Goal: Information Seeking & Learning: Find specific fact

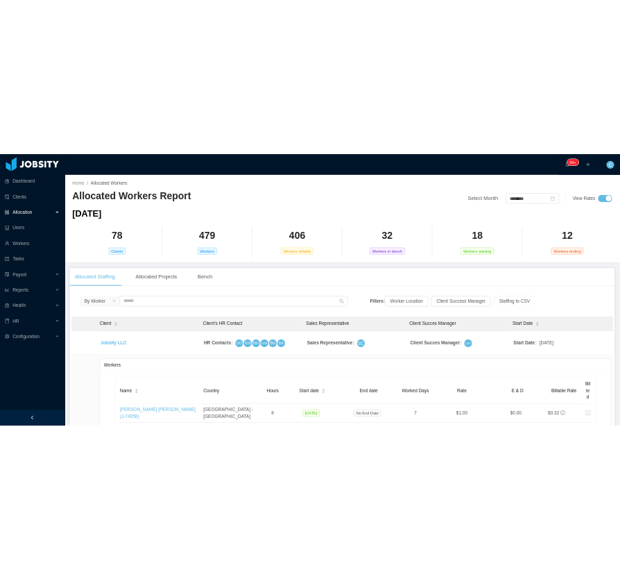
scroll to position [393, 0]
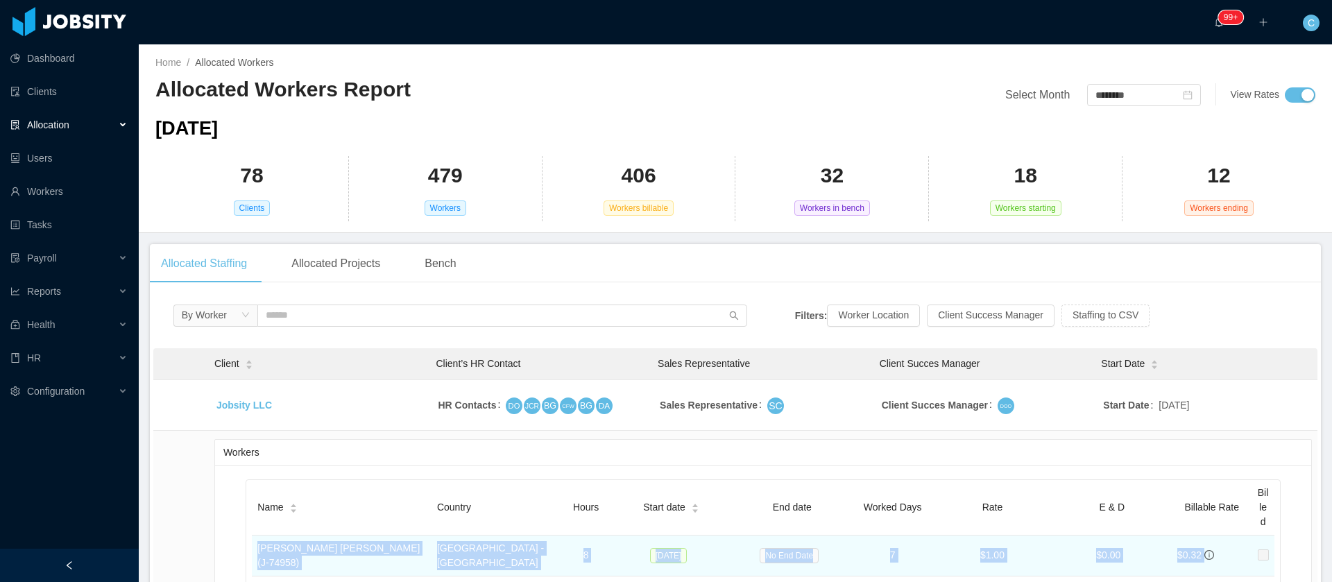
drag, startPoint x: 1200, startPoint y: 318, endPoint x: 225, endPoint y: 554, distance: 1003.1
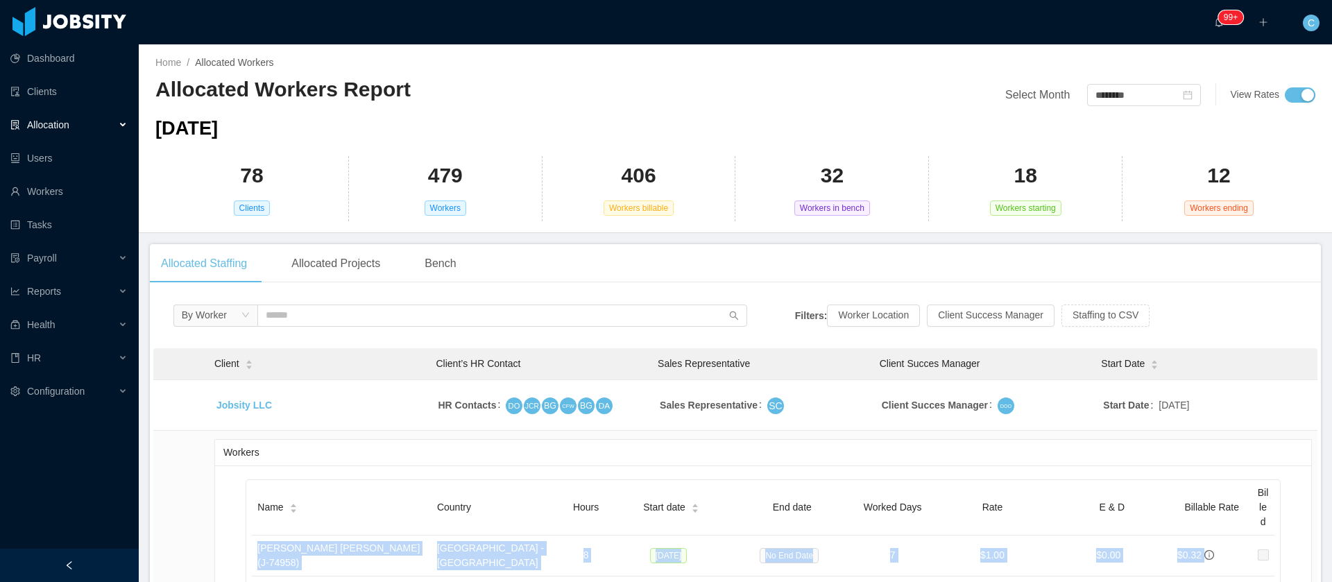
copy tbody "Laura Natalia Perez (J- 74958 ) Bogotá - Colombia 8 Sep 22, 2025 No End Date 7 …"
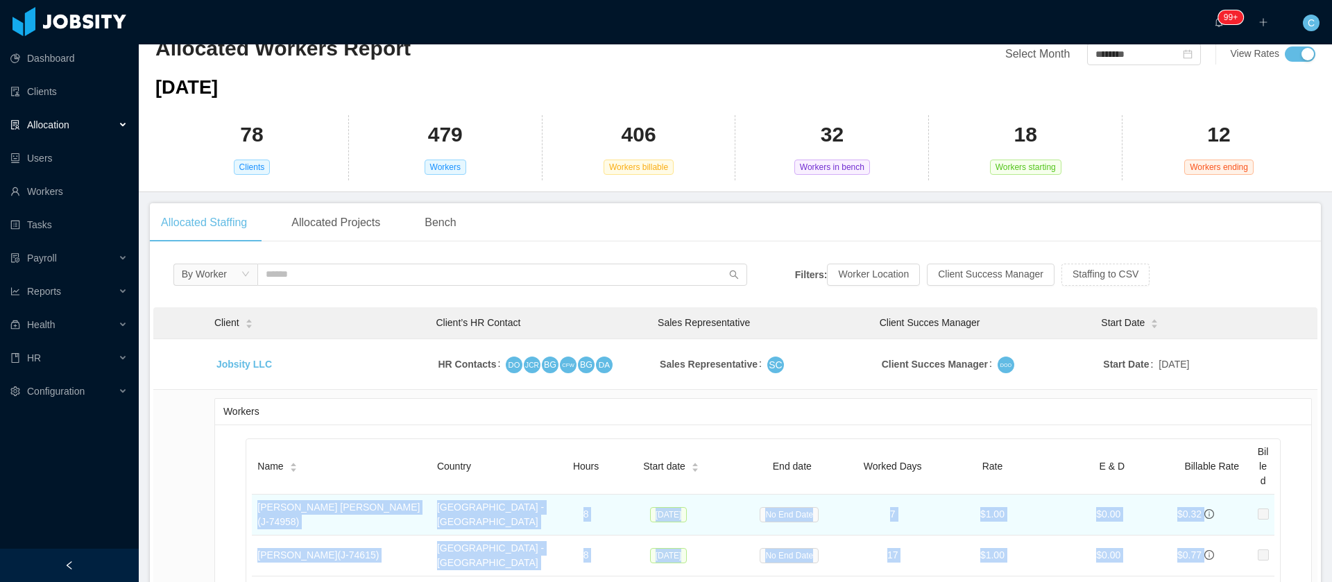
scroll to position [104, 0]
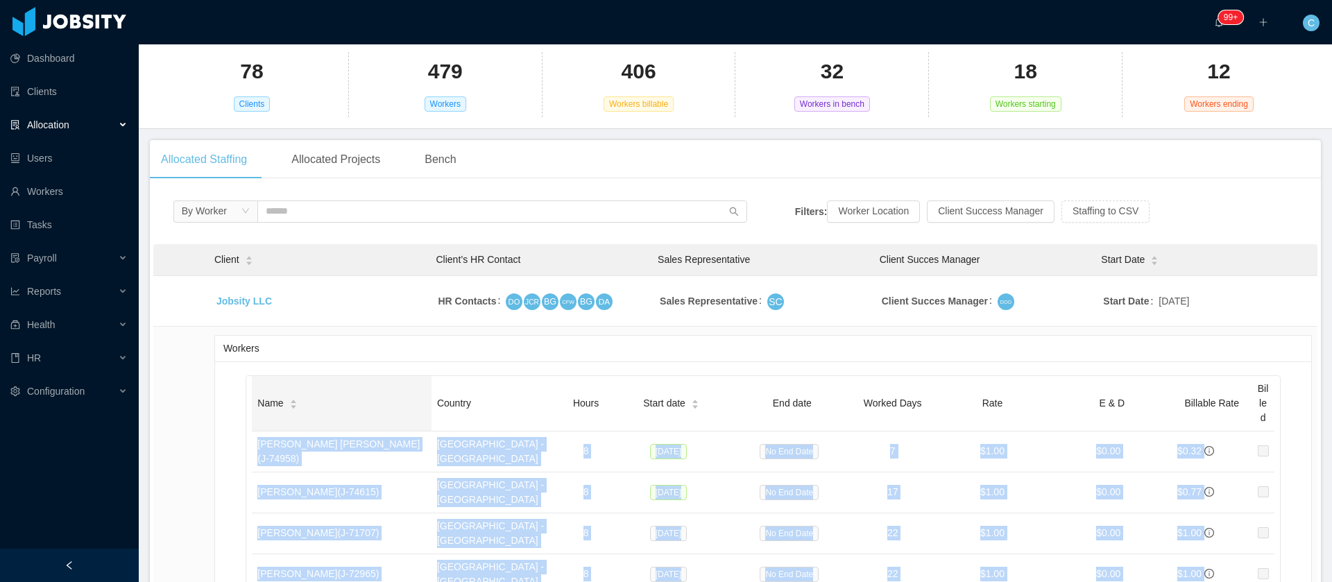
click at [297, 396] on div "Name" at bounding box center [277, 403] width 40 height 15
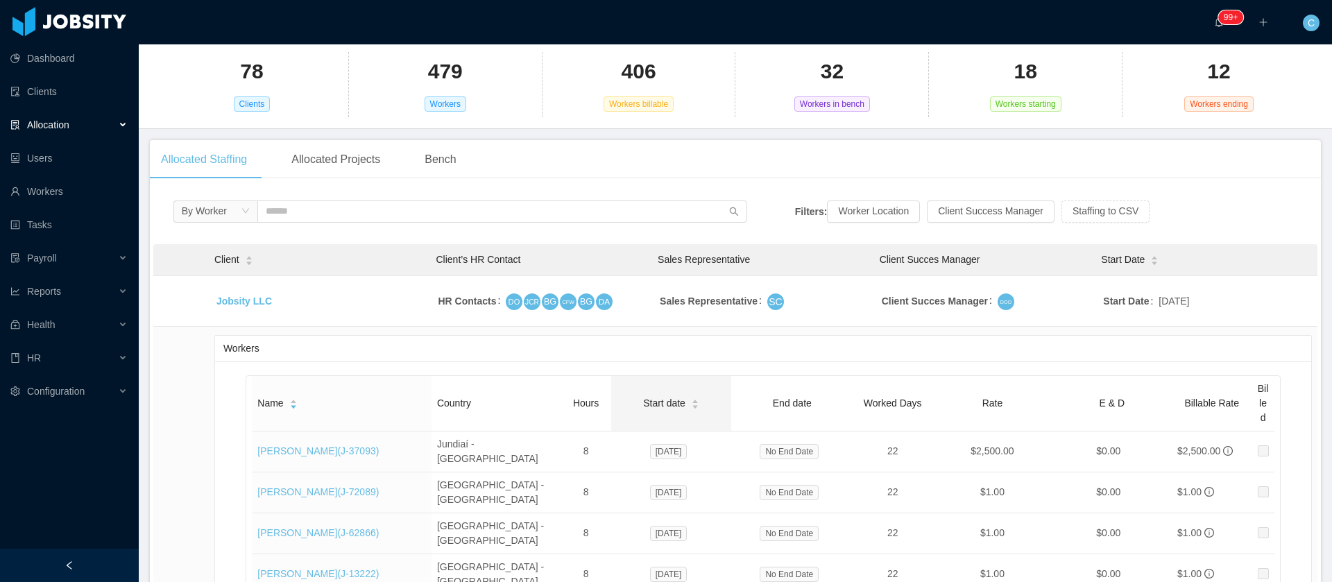
click at [621, 396] on div "Start date" at bounding box center [671, 403] width 56 height 15
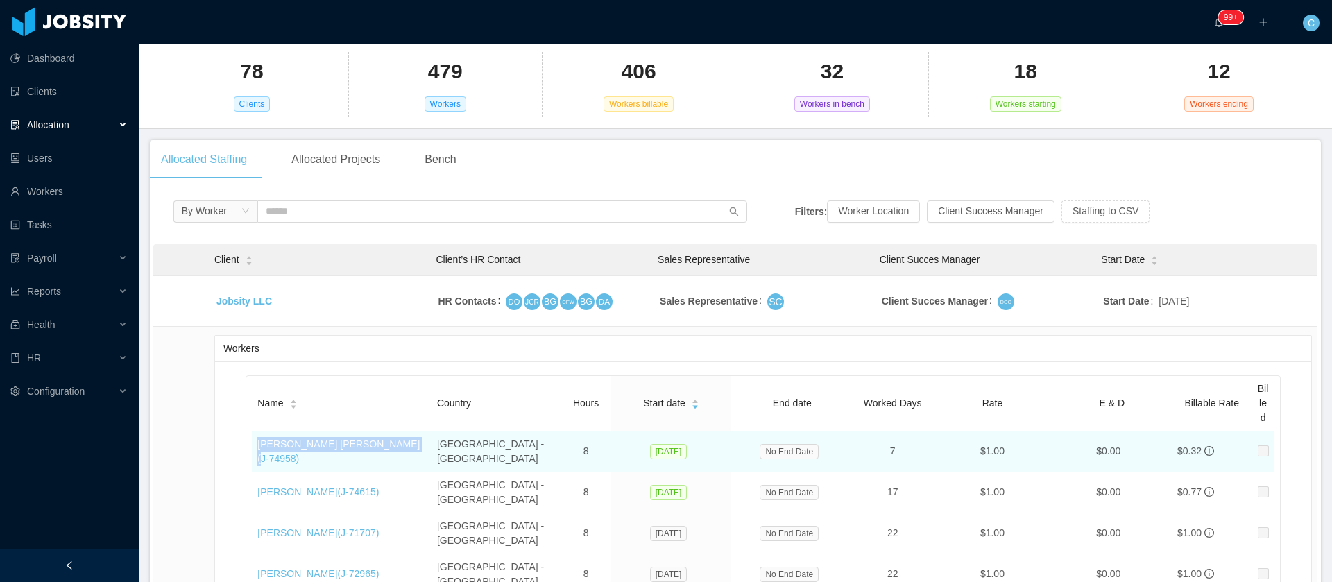
drag, startPoint x: 252, startPoint y: 455, endPoint x: 340, endPoint y: 453, distance: 88.1
click at [340, 453] on td "Laura Natalia Perez (J- 74958 )" at bounding box center [342, 452] width 180 height 41
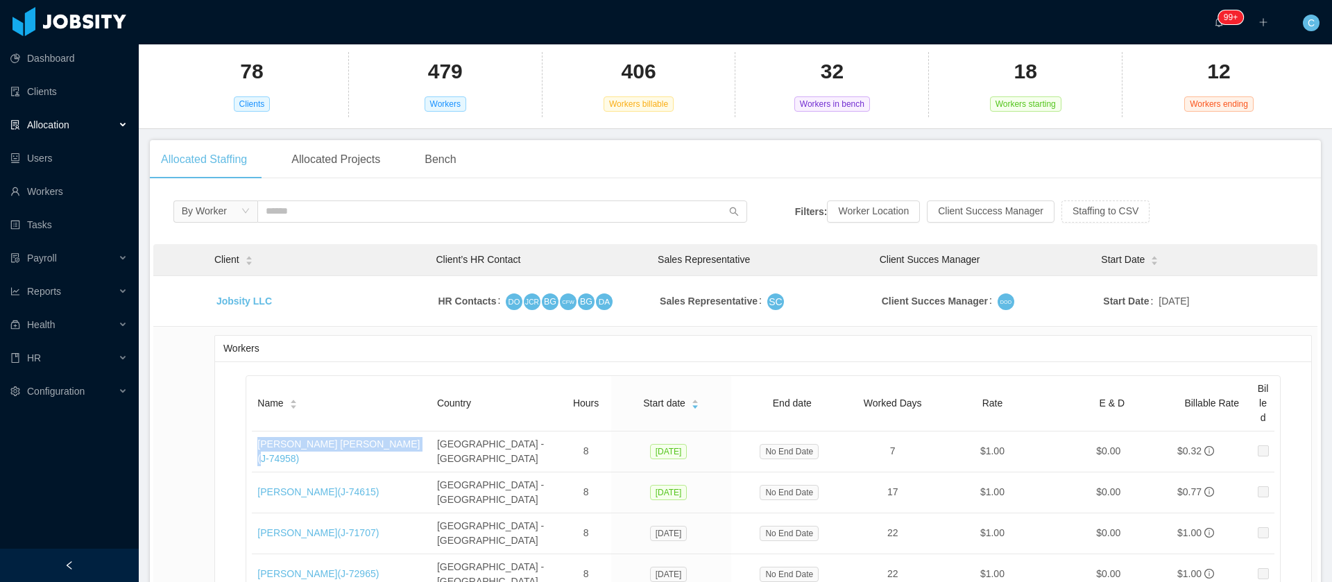
copy link "Laura Natalia Perez"
drag, startPoint x: 535, startPoint y: 448, endPoint x: 520, endPoint y: 364, distance: 85.2
click at [432, 448] on td "Bogotá - Colombia" at bounding box center [497, 452] width 130 height 41
copy td "Bogotá - Colombia"
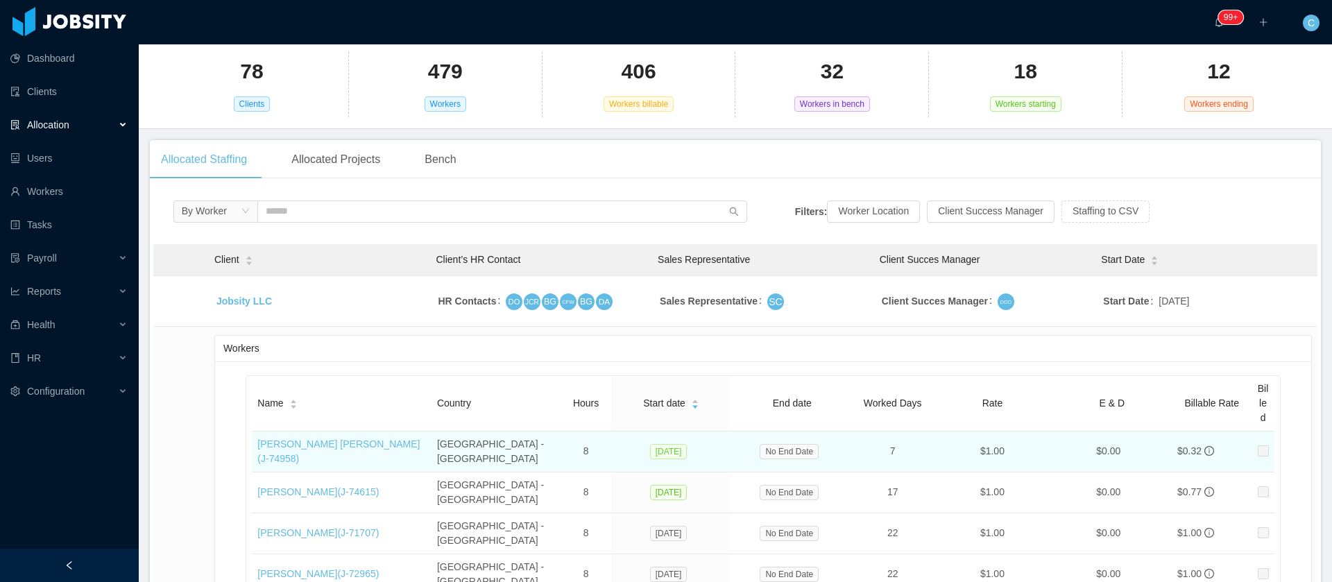
click at [621, 449] on span "Sep 22, 2025" at bounding box center [668, 451] width 37 height 15
click at [621, 448] on span "Sep 22, 2025" at bounding box center [668, 451] width 37 height 15
click at [621, 446] on span "Sep 22, 2025" at bounding box center [668, 451] width 37 height 15
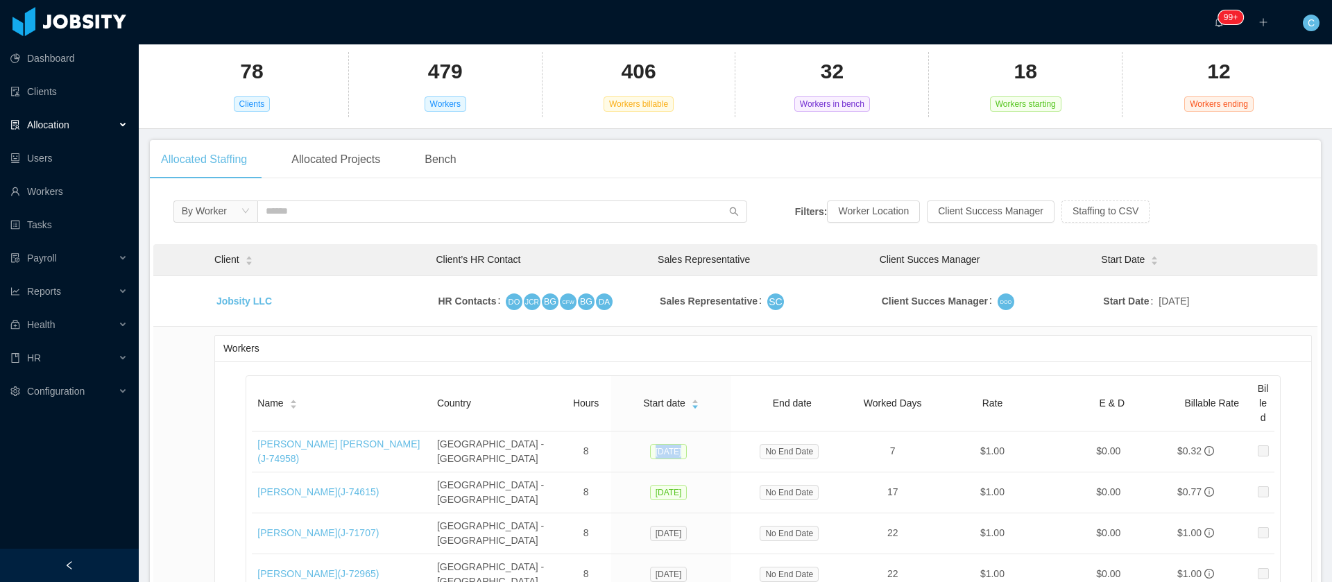
copy span "Sep 22, 2025"
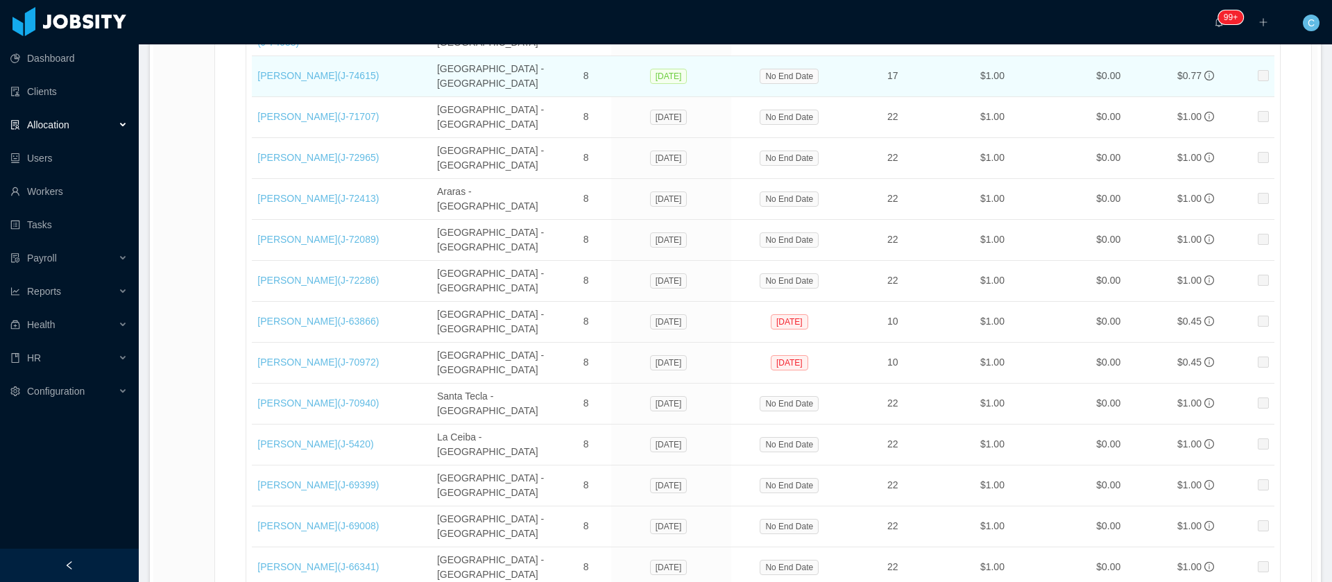
scroll to position [624, 0]
